Goal: Information Seeking & Learning: Learn about a topic

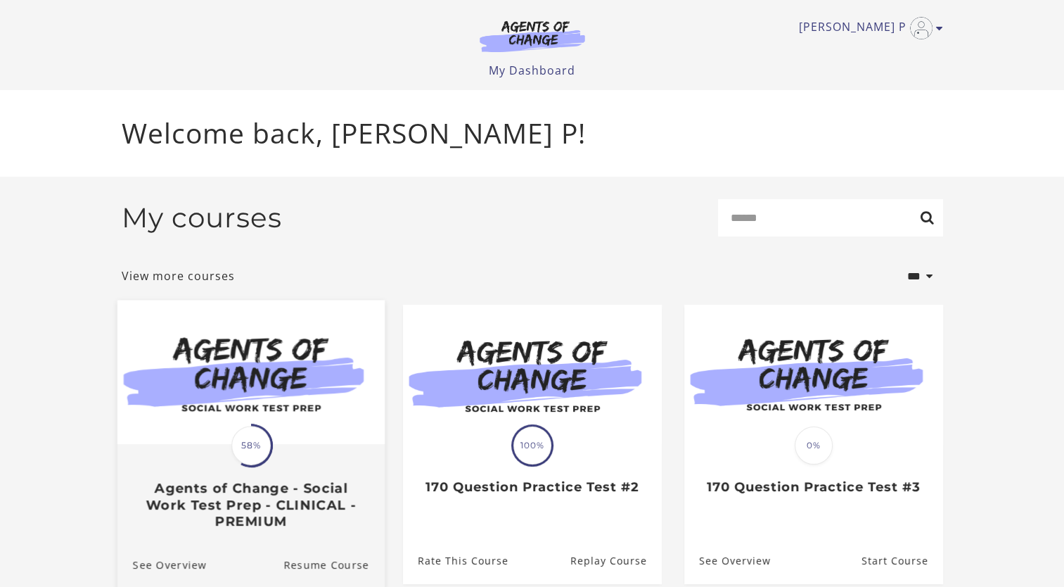
click at [269, 451] on span "58%" at bounding box center [250, 445] width 39 height 39
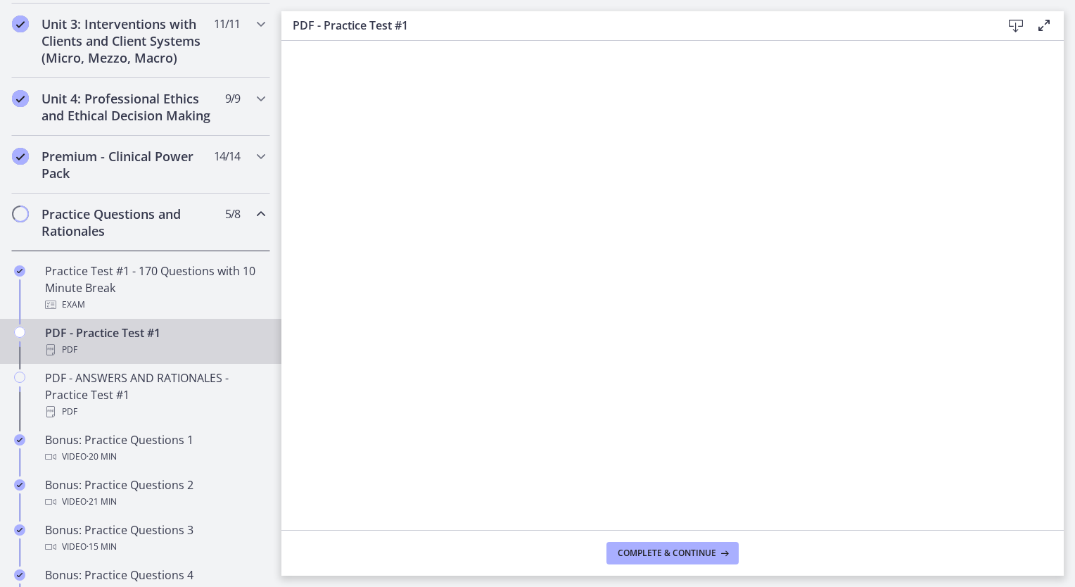
scroll to position [563, 0]
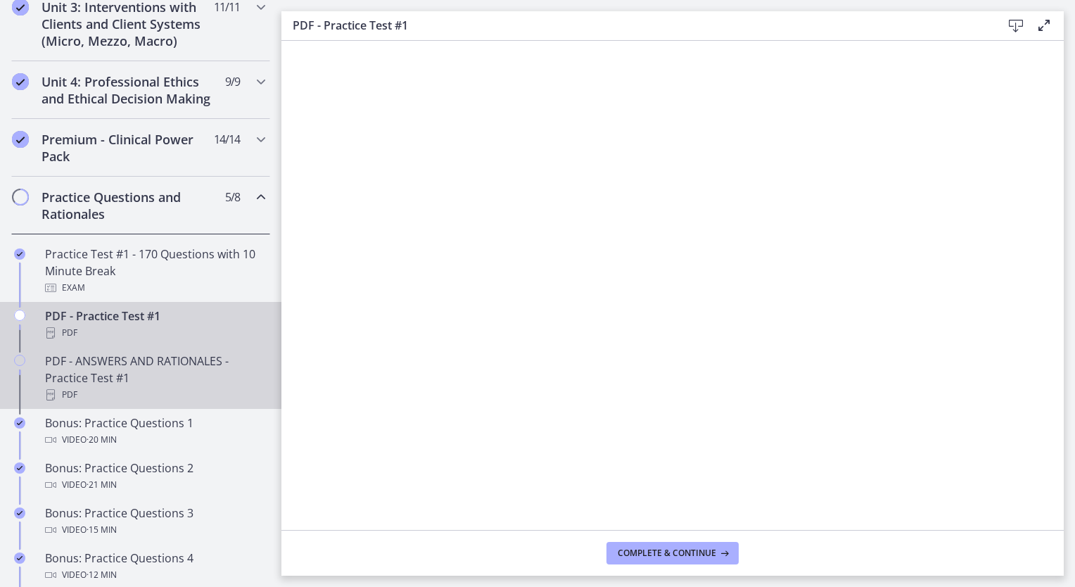
click at [117, 390] on div "PDF - ANSWERS AND RATIONALES - Practice Test #1 PDF" at bounding box center [154, 377] width 219 height 51
